Goal: Task Accomplishment & Management: Manage account settings

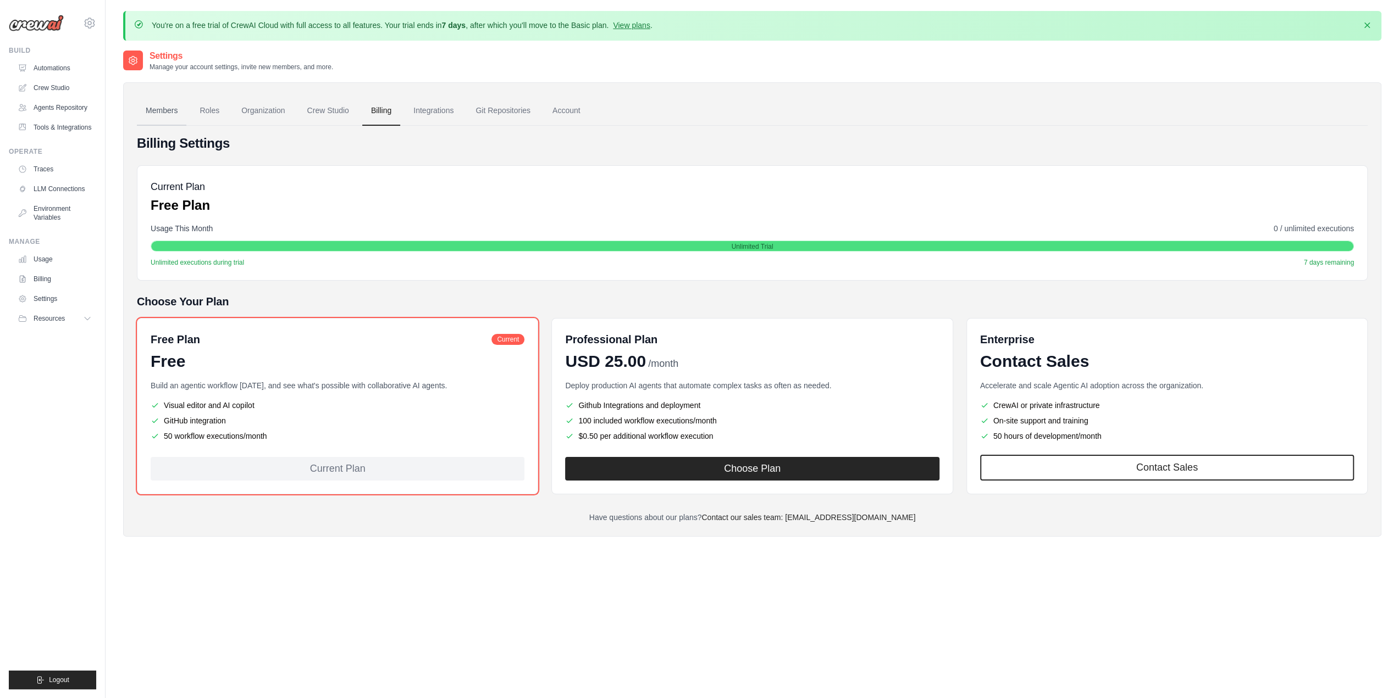
click at [152, 110] on link "Members" at bounding box center [161, 111] width 49 height 30
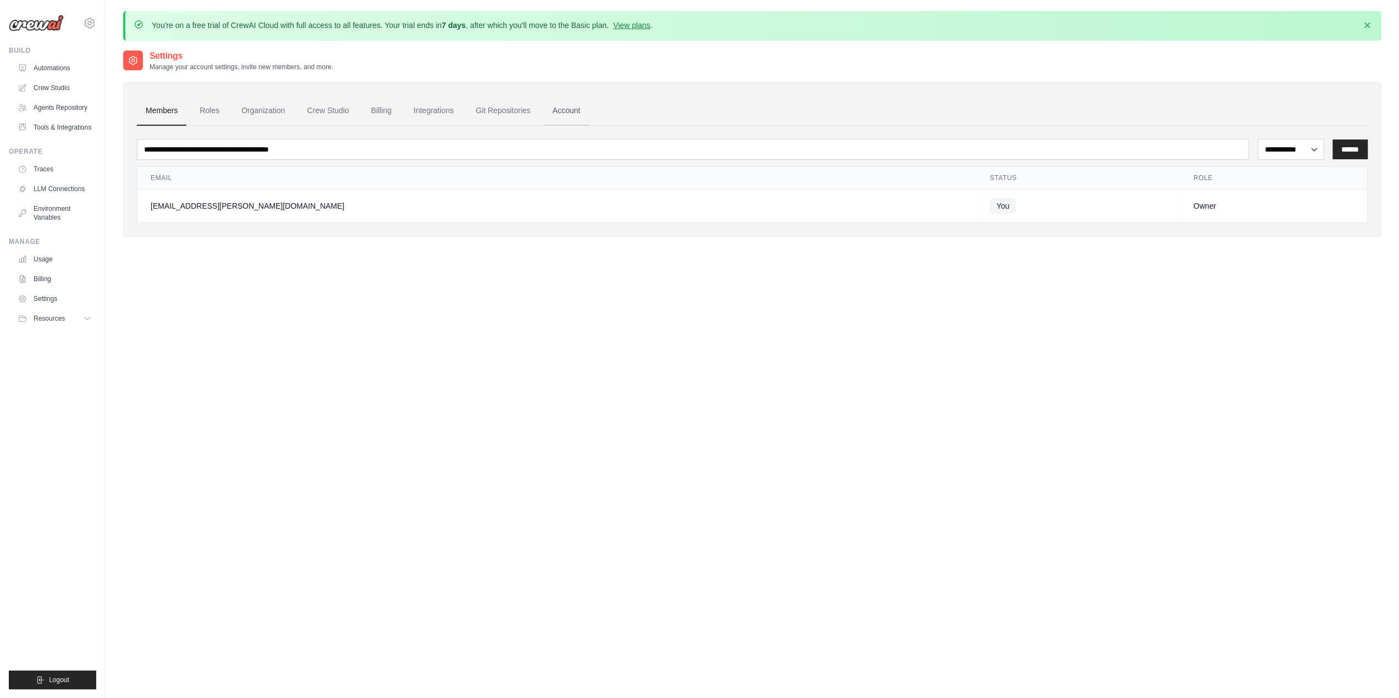
click at [557, 108] on link "Account" at bounding box center [567, 111] width 46 height 30
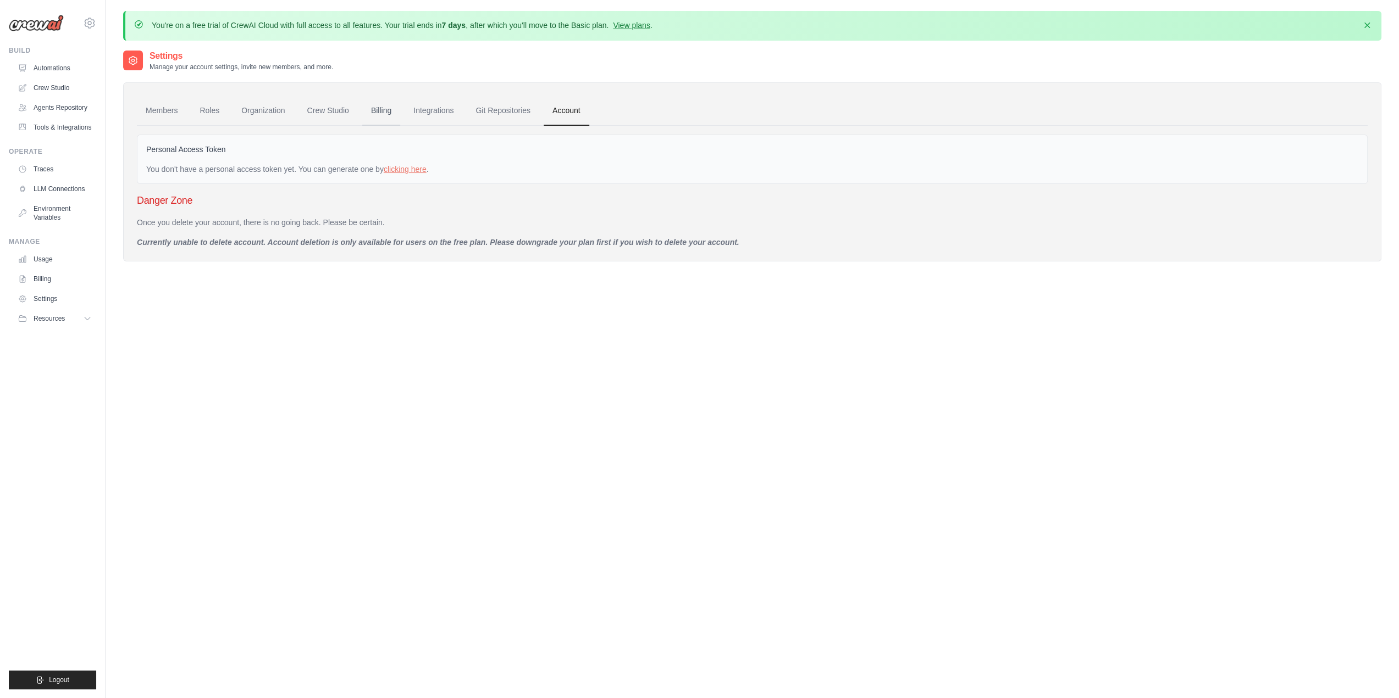
click at [378, 113] on link "Billing" at bounding box center [381, 111] width 38 height 30
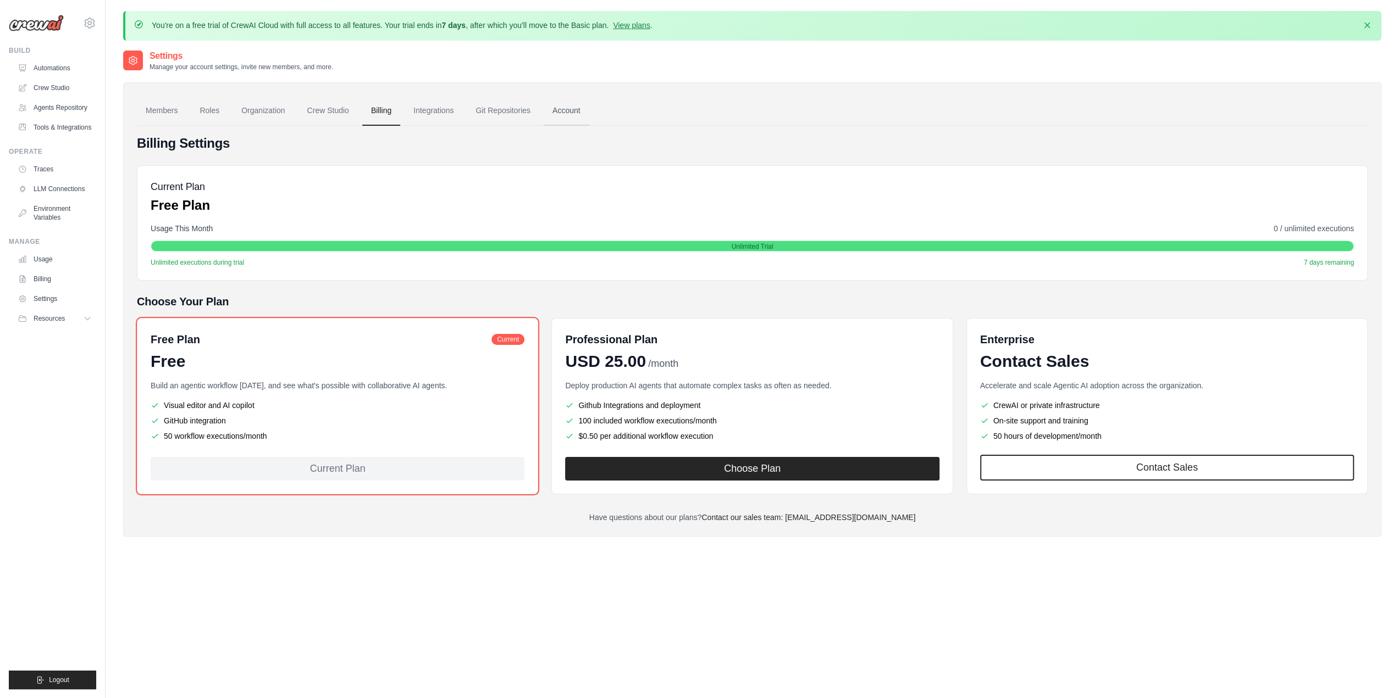
click at [561, 108] on link "Account" at bounding box center [567, 111] width 46 height 30
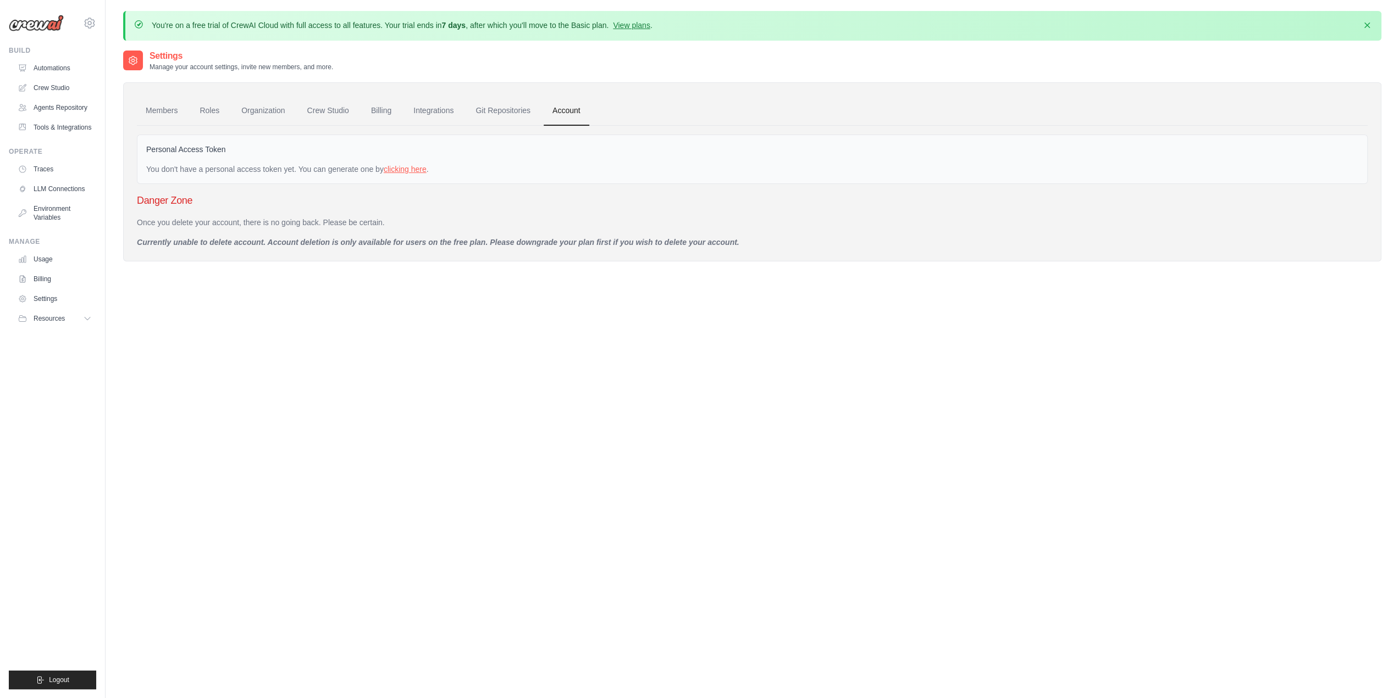
click at [408, 170] on link "clicking here" at bounding box center [405, 169] width 43 height 9
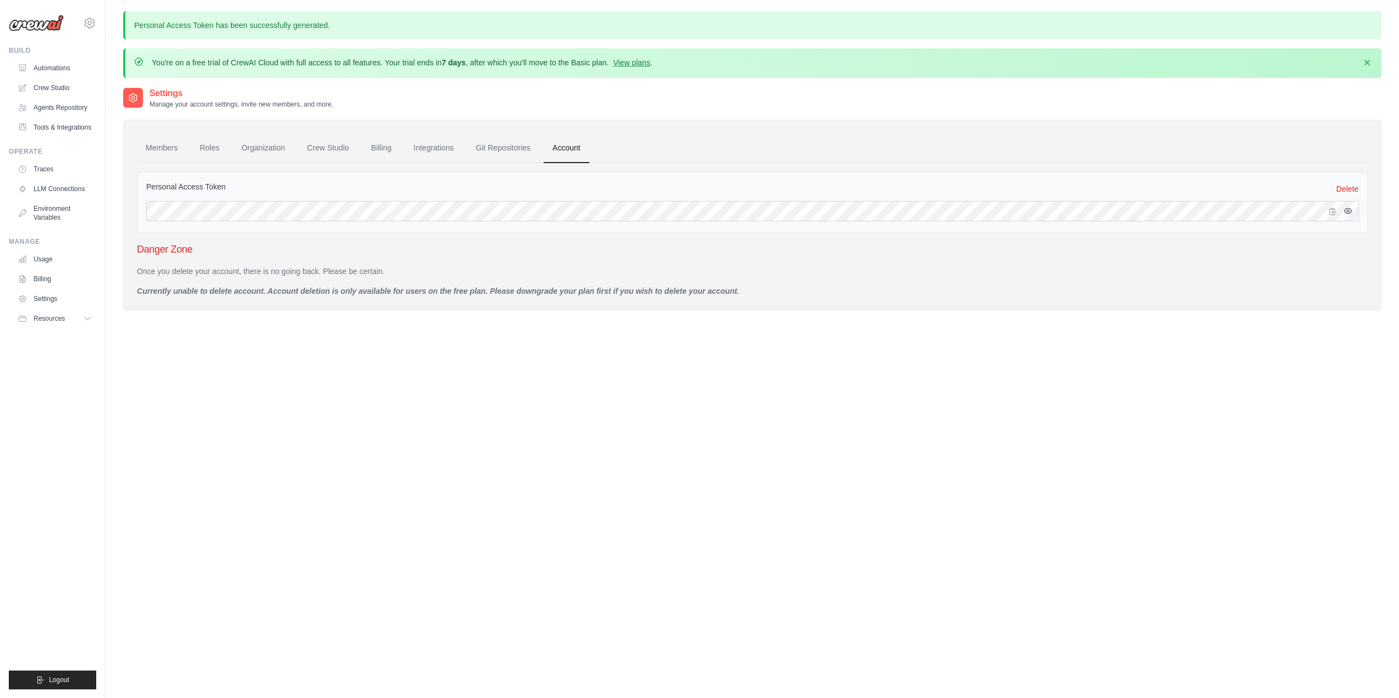
click at [1347, 210] on icon "button" at bounding box center [1347, 211] width 9 height 9
click at [1347, 210] on icon "button" at bounding box center [1347, 211] width 7 height 7
click at [53, 127] on link "Tools & Integrations" at bounding box center [55, 128] width 83 height 18
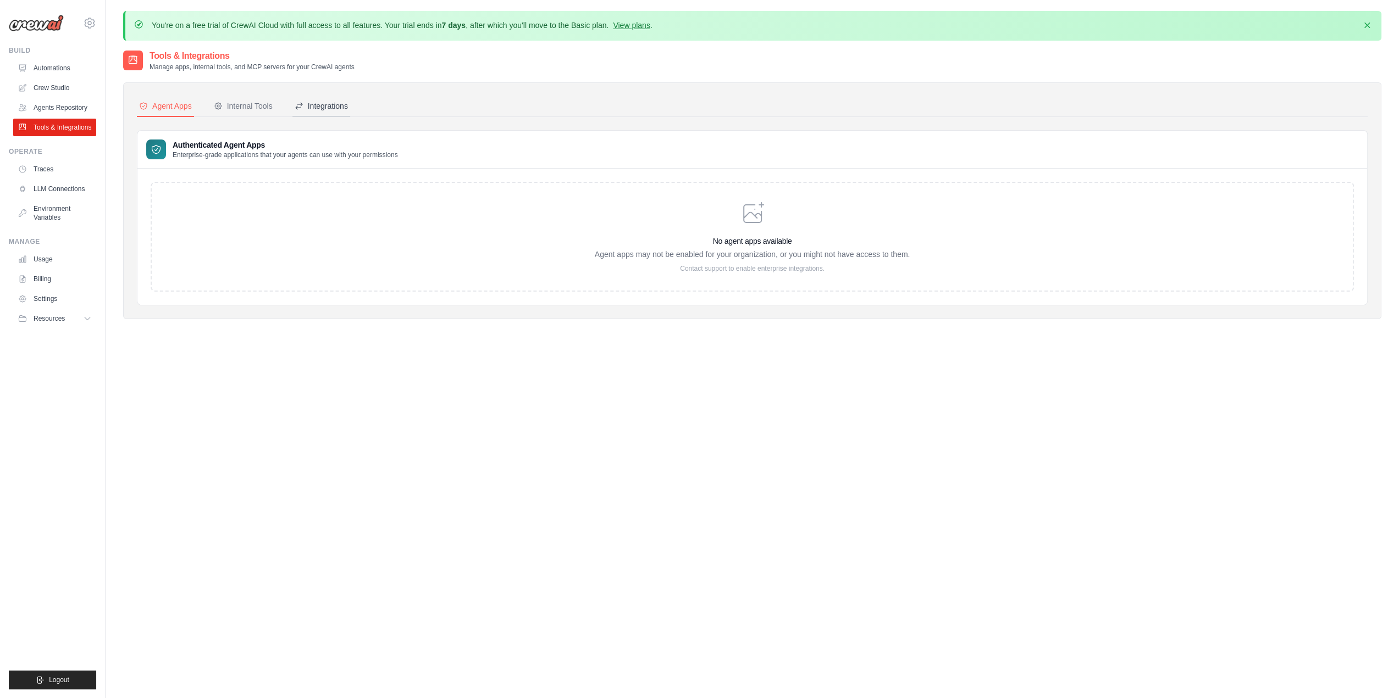
click at [332, 107] on div "Integrations" at bounding box center [321, 106] width 53 height 11
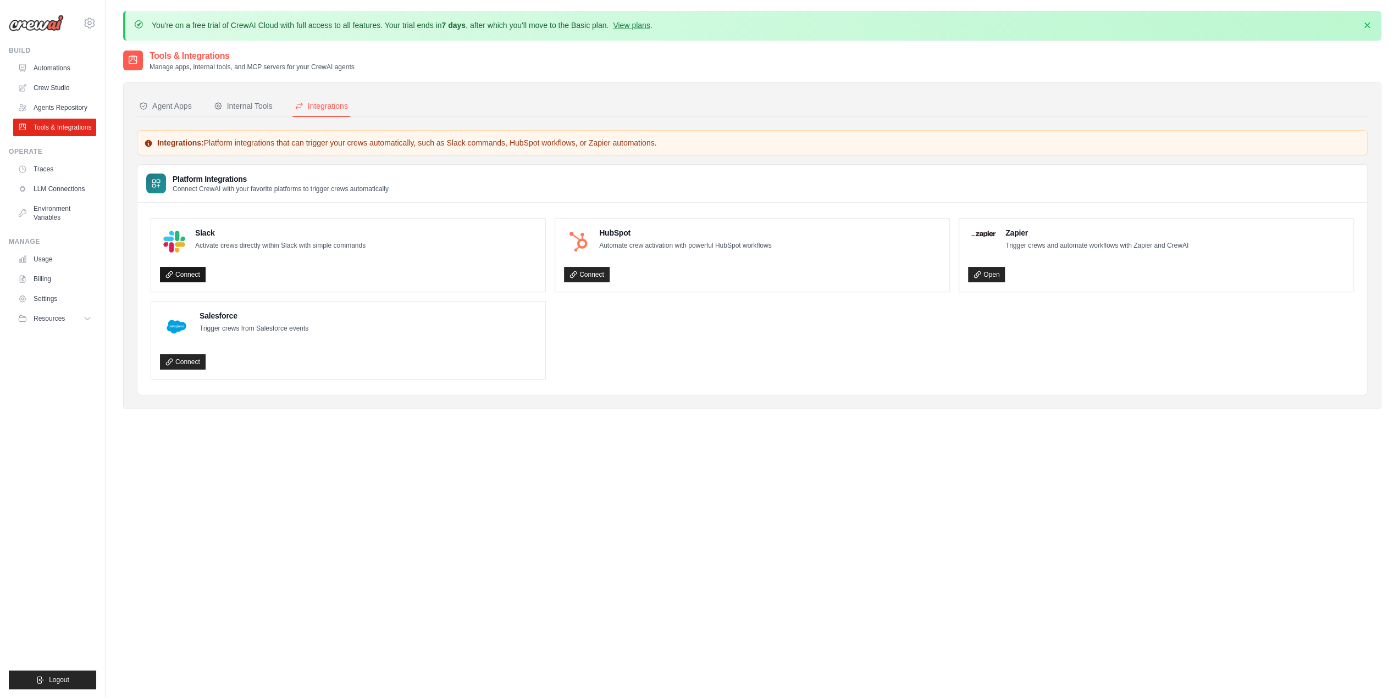
click at [169, 277] on link "Connect" at bounding box center [183, 274] width 46 height 15
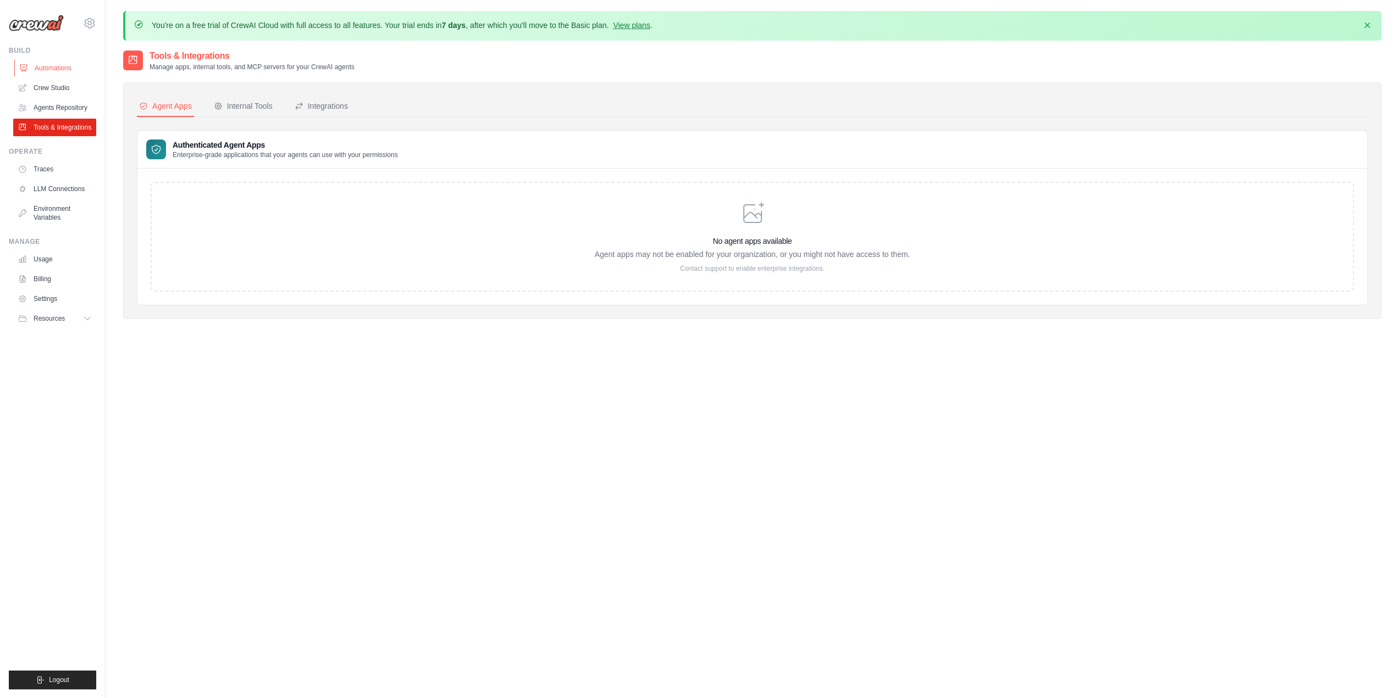
click at [43, 65] on link "Automations" at bounding box center [55, 68] width 83 height 18
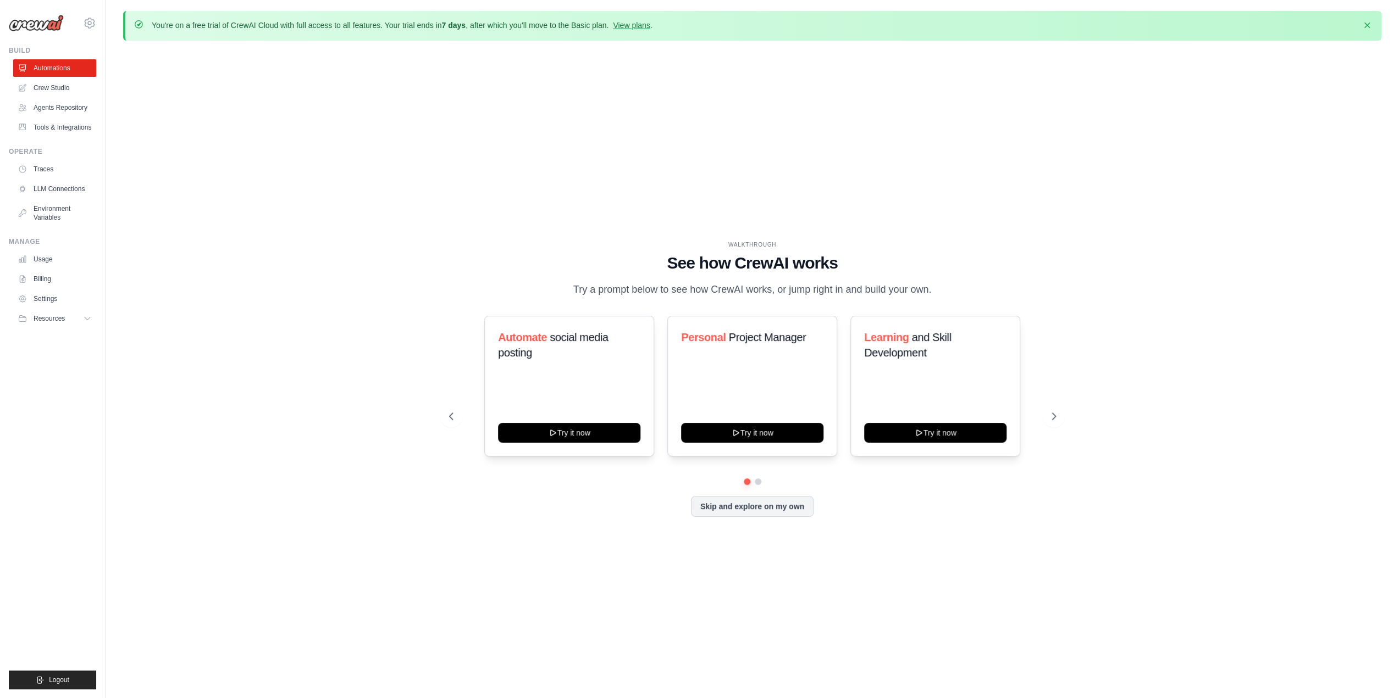
click at [49, 86] on link "Crew Studio" at bounding box center [54, 88] width 83 height 18
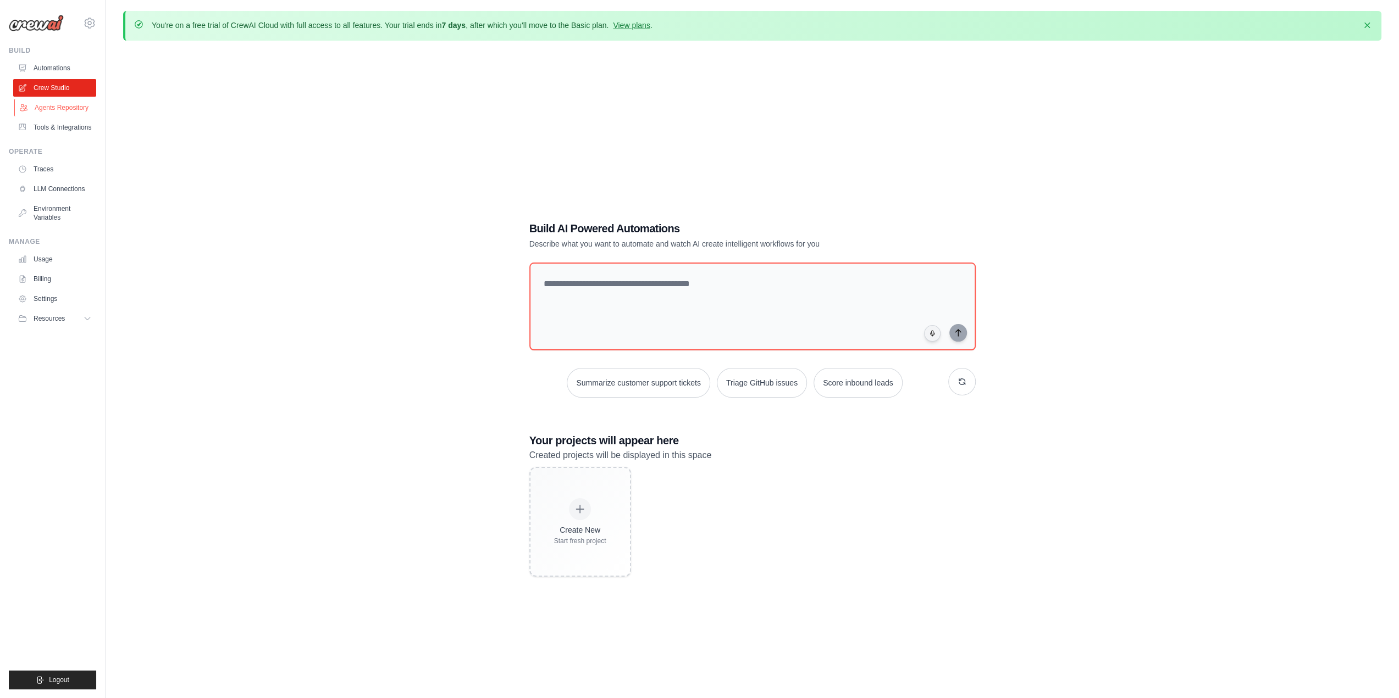
click at [52, 109] on link "Agents Repository" at bounding box center [55, 108] width 83 height 18
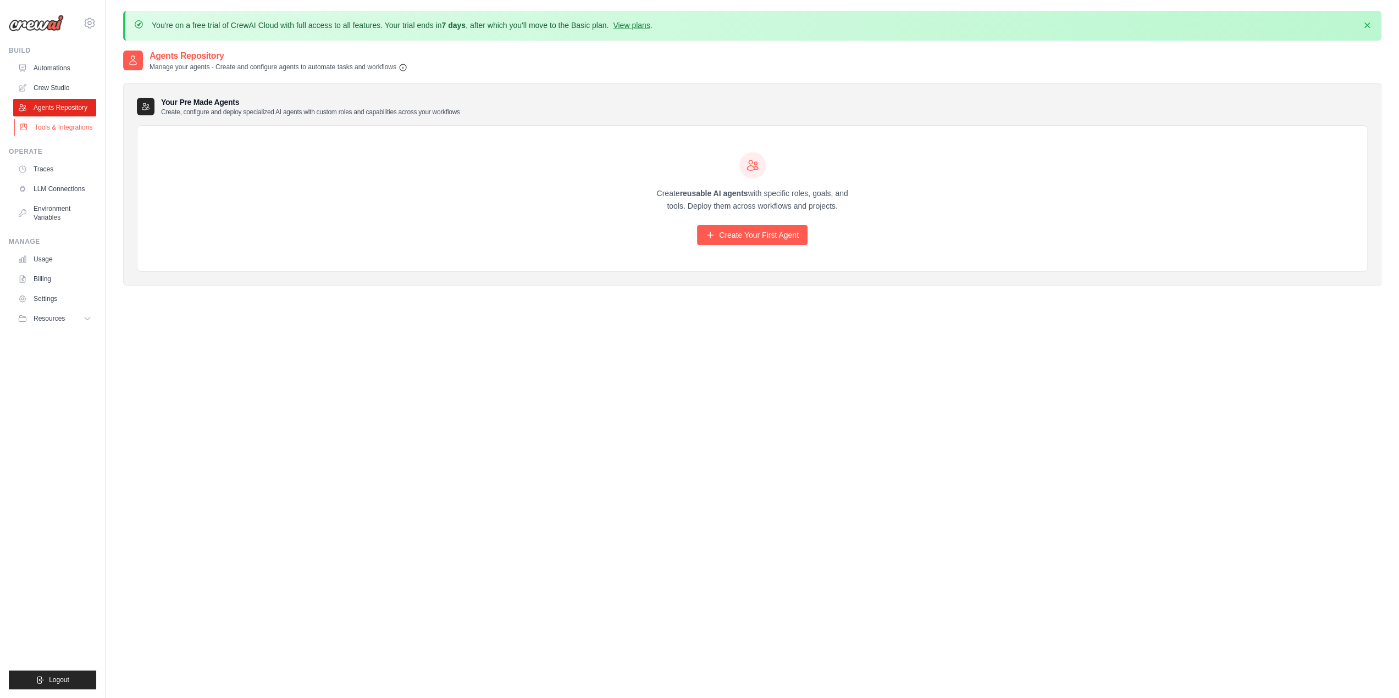
click at [50, 128] on link "Tools & Integrations" at bounding box center [55, 128] width 83 height 18
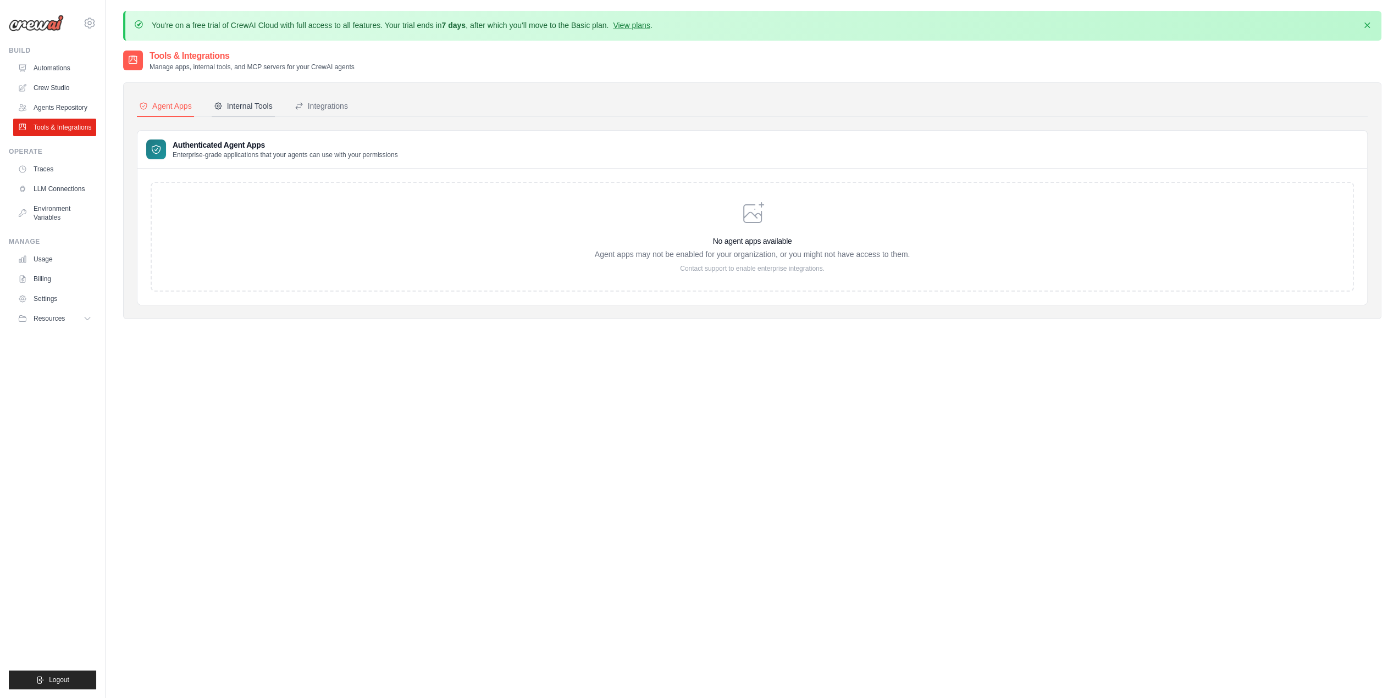
click at [241, 108] on div "Internal Tools" at bounding box center [243, 106] width 59 height 11
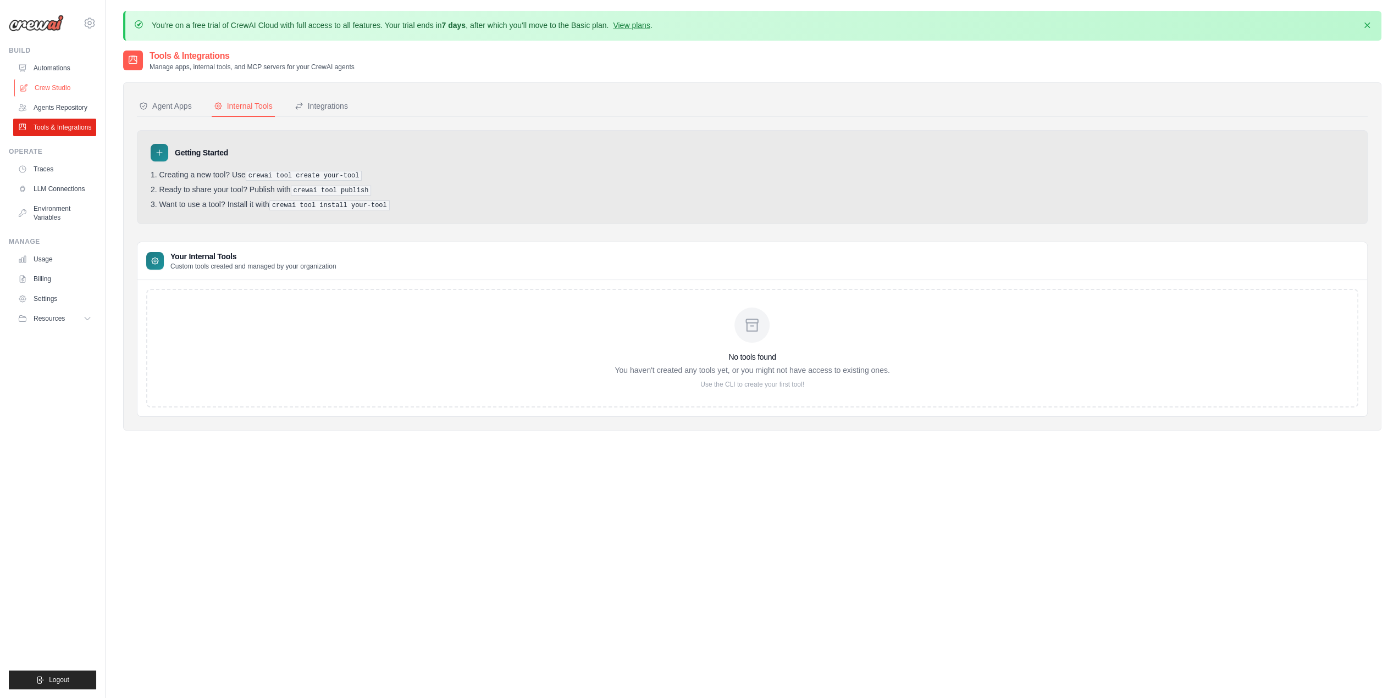
click at [54, 86] on link "Crew Studio" at bounding box center [55, 88] width 83 height 18
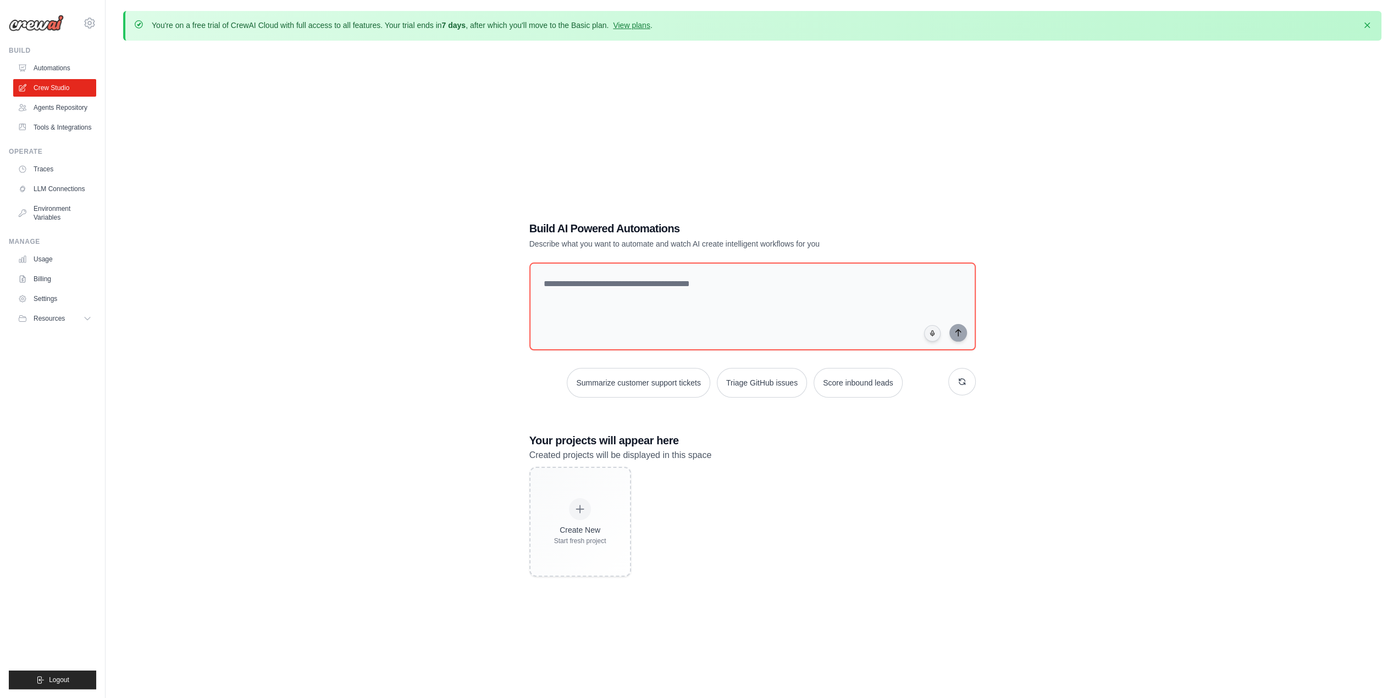
click at [225, 308] on div "Build AI Powered Automations Describe what you want to automate and watch AI cr…" at bounding box center [752, 398] width 1258 height 698
click at [211, 133] on div "Build AI Powered Automations Describe what you want to automate and watch AI cr…" at bounding box center [752, 398] width 1258 height 698
drag, startPoint x: 444, startPoint y: 26, endPoint x: 467, endPoint y: 27, distance: 22.6
click at [465, 27] on strong "7 days" at bounding box center [453, 25] width 24 height 9
click at [548, 30] on p "You're on a free trial of CrewAI Cloud with full access to all features. Your t…" at bounding box center [402, 25] width 501 height 11
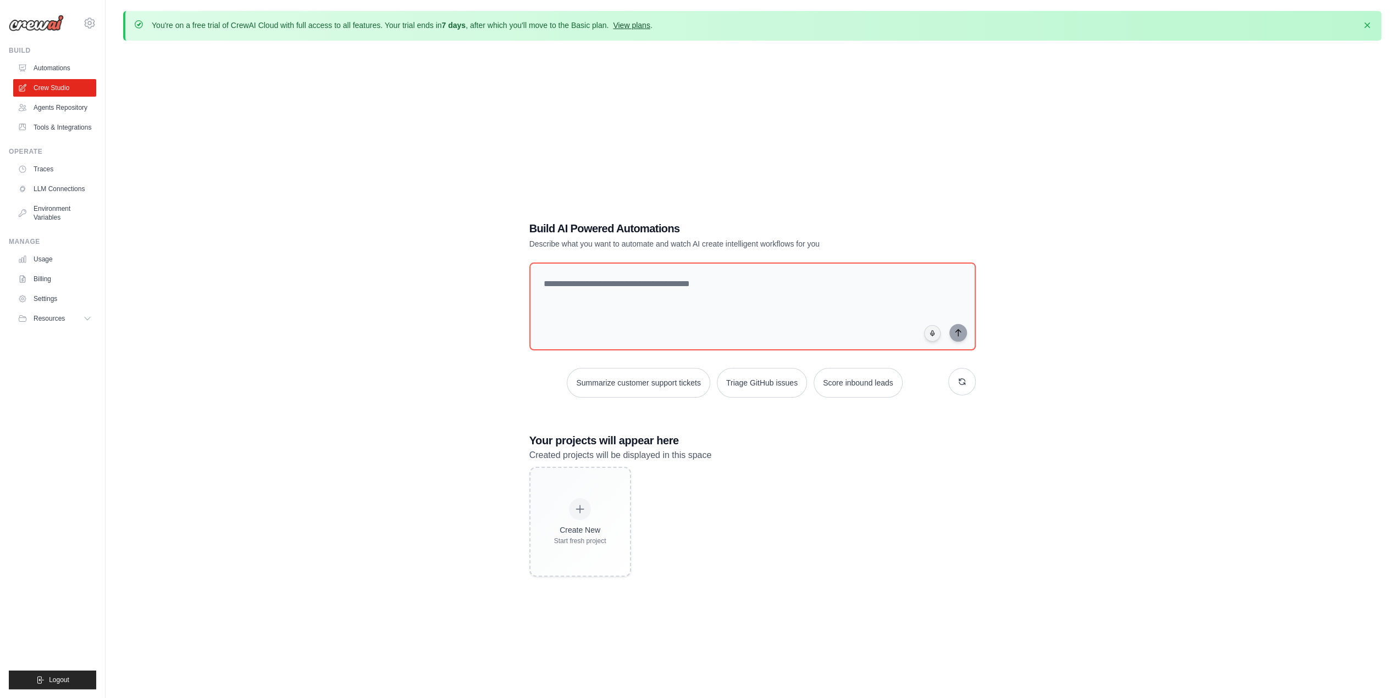
click at [628, 25] on link "View plans" at bounding box center [631, 25] width 37 height 9
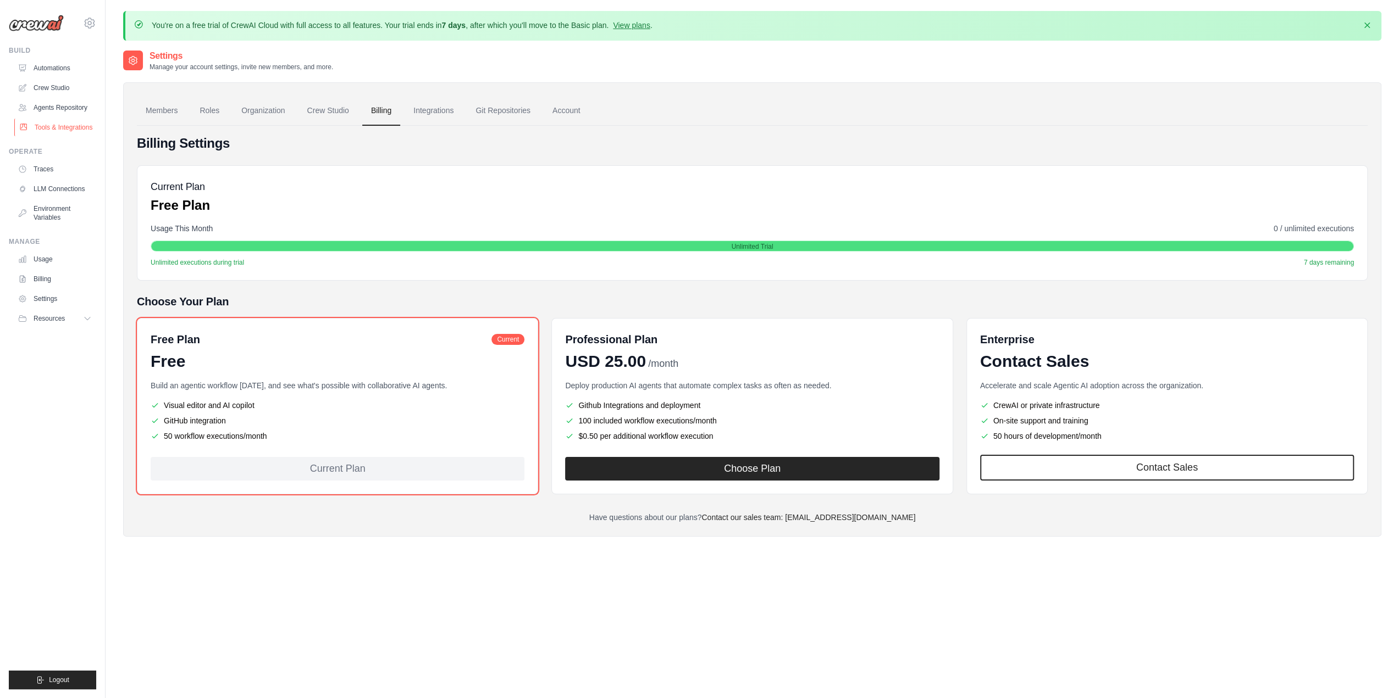
click at [44, 126] on link "Tools & Integrations" at bounding box center [55, 128] width 83 height 18
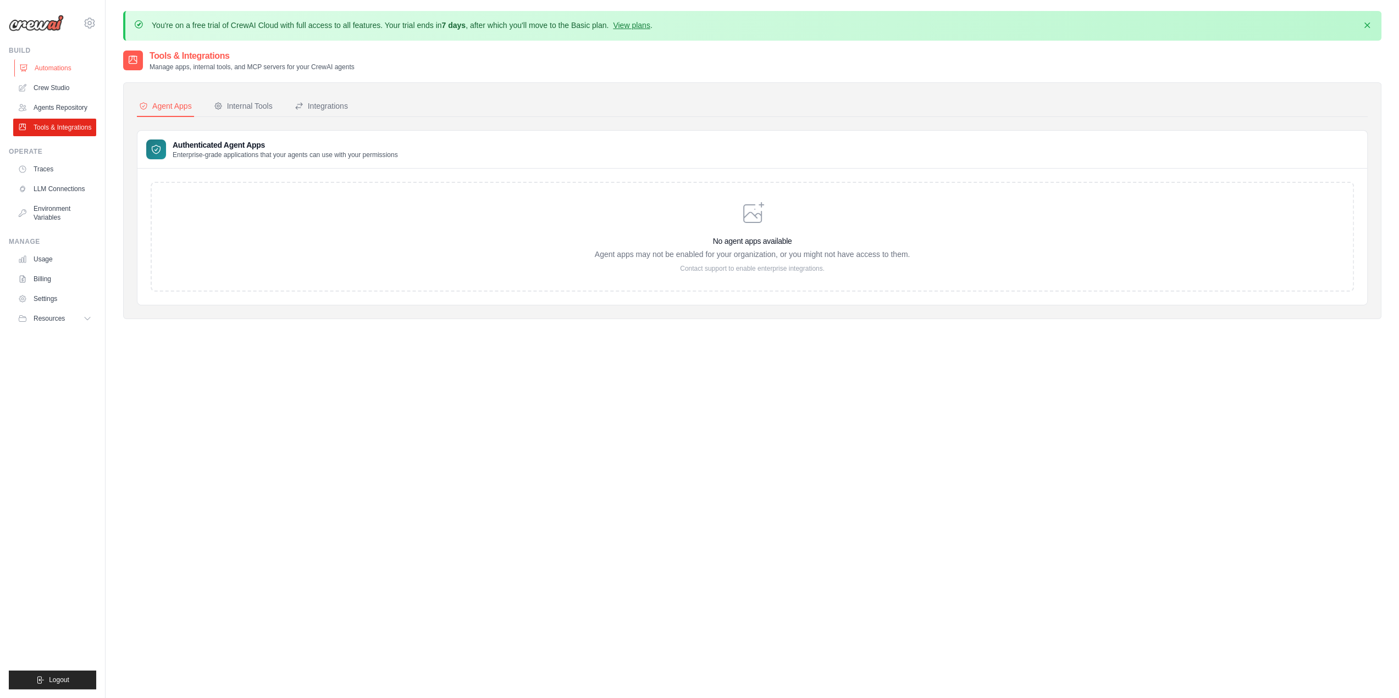
click at [54, 64] on link "Automations" at bounding box center [55, 68] width 83 height 18
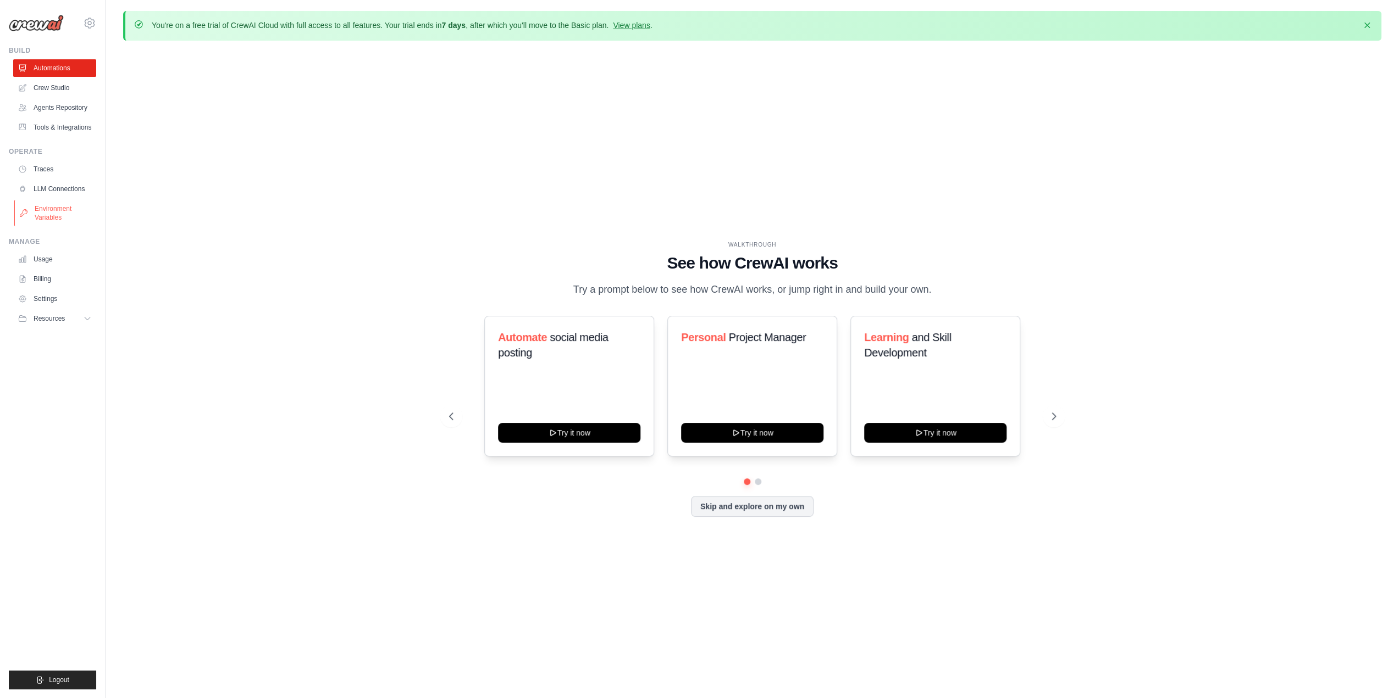
click at [46, 207] on link "Environment Variables" at bounding box center [55, 213] width 83 height 26
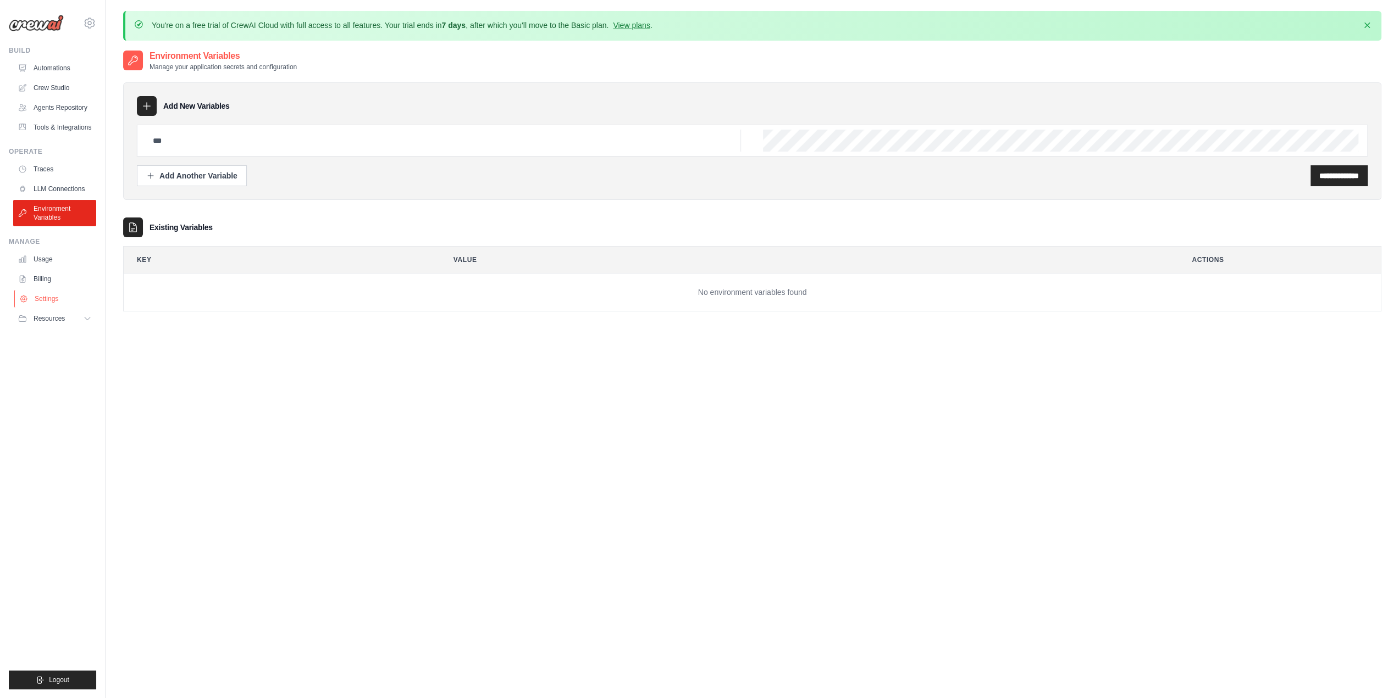
click at [58, 300] on link "Settings" at bounding box center [55, 299] width 83 height 18
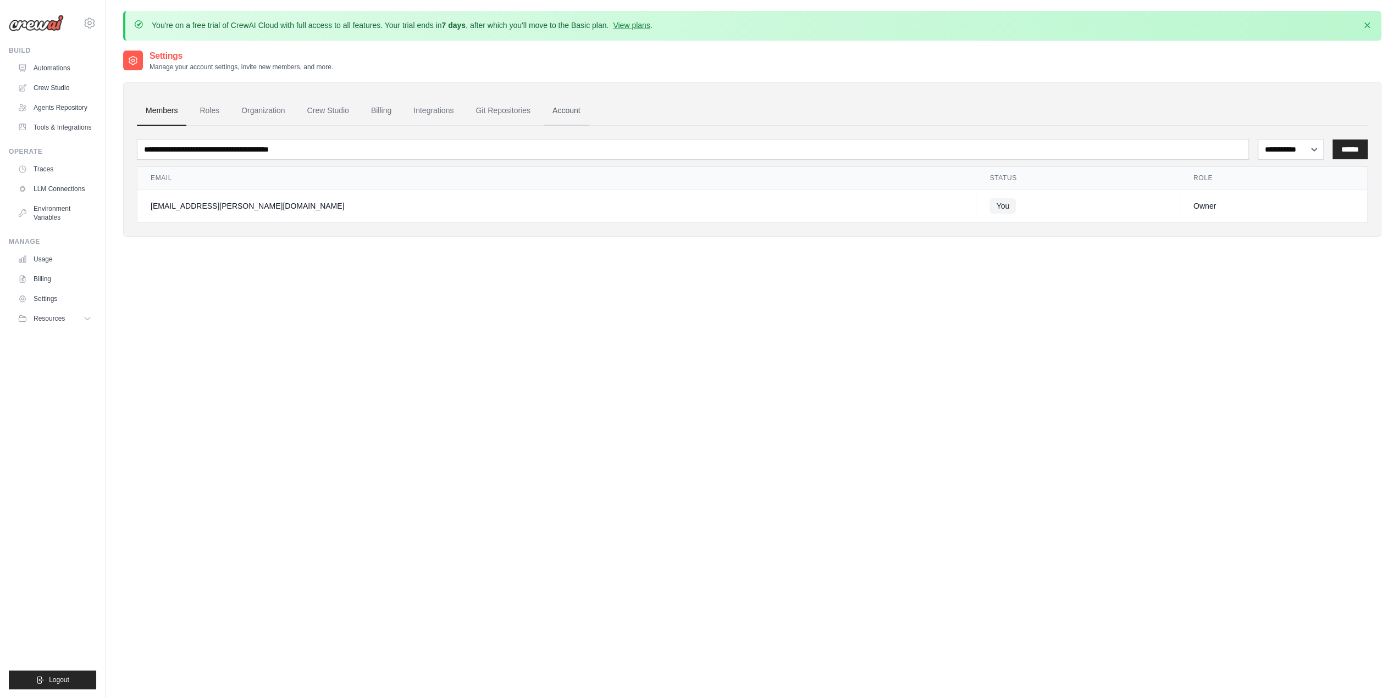
click at [562, 112] on link "Account" at bounding box center [567, 111] width 46 height 30
